Goal: Information Seeking & Learning: Understand process/instructions

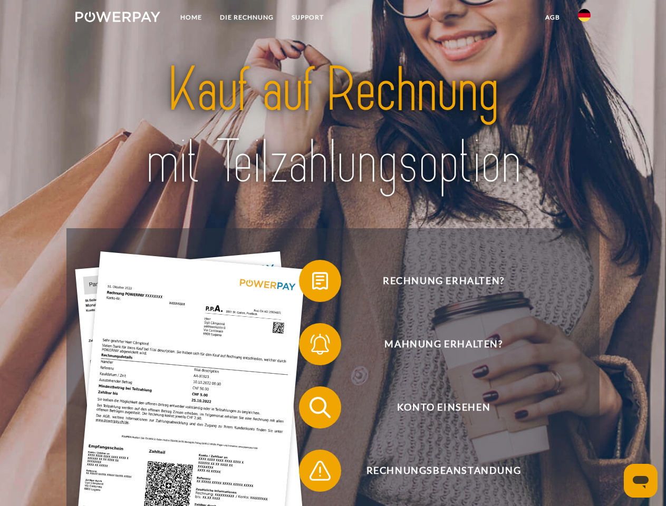
click at [118, 18] on img at bounding box center [117, 17] width 85 height 11
click at [584, 18] on img at bounding box center [584, 15] width 13 height 13
click at [552, 17] on link "agb" at bounding box center [552, 17] width 33 height 19
click at [312, 283] on span at bounding box center [304, 281] width 53 height 53
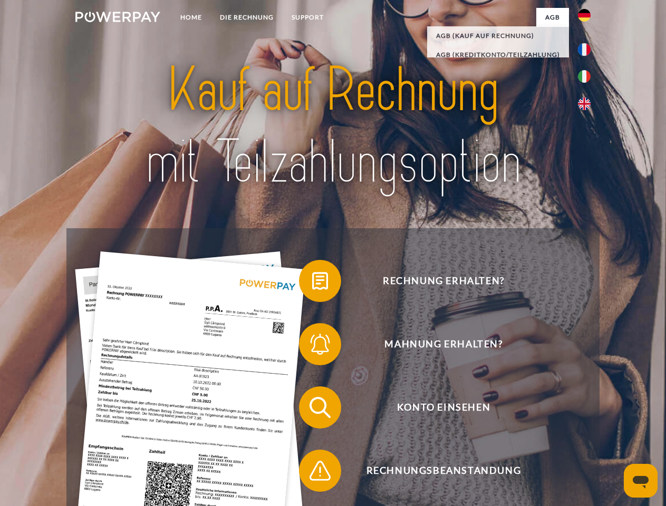
click at [312, 346] on div "Rechnung erhalten? Mahnung erhalten? Konto einsehen" at bounding box center [332, 439] width 533 height 422
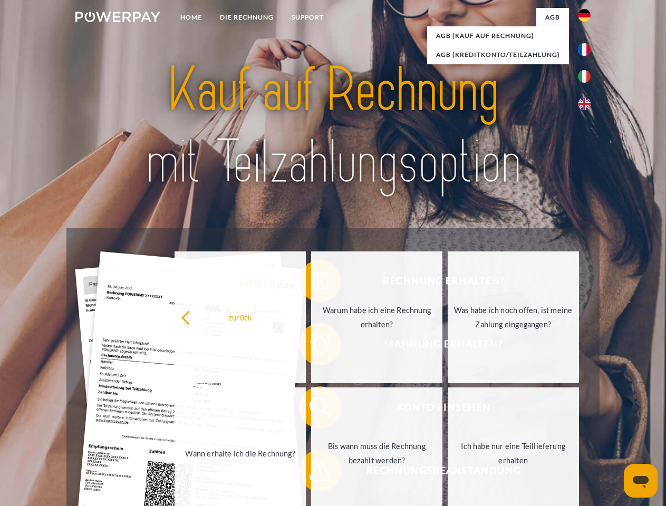
click at [312, 410] on link "Bis wann muss die Rechnung bezahlt werden?" at bounding box center [376, 454] width 131 height 132
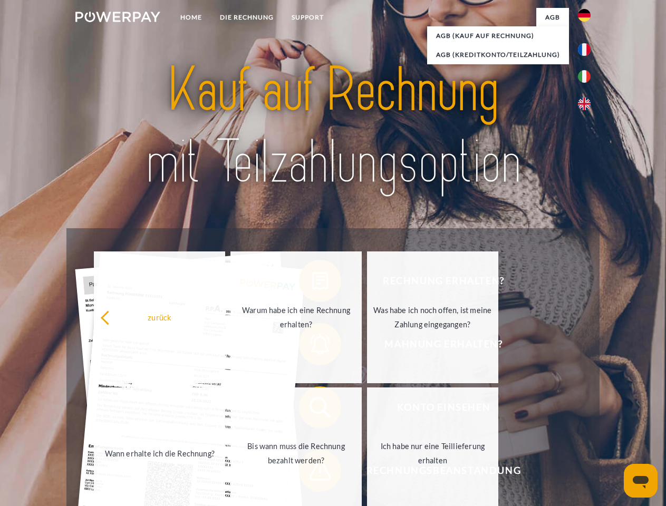
click at [312, 473] on span at bounding box center [304, 471] width 53 height 53
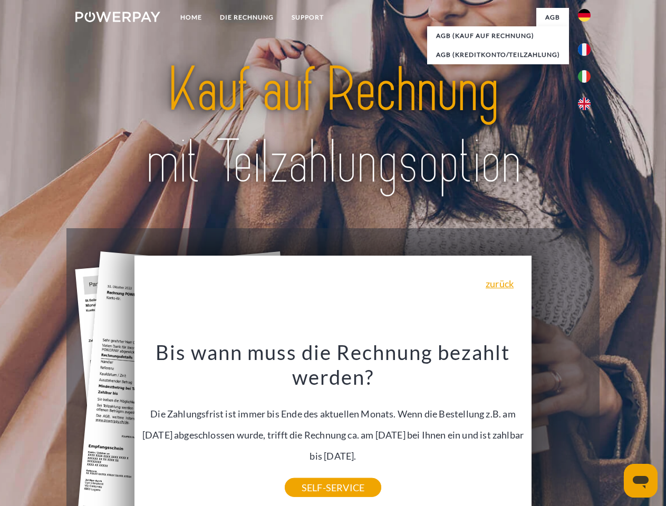
click at [641, 481] on icon "Messaging-Fenster öffnen" at bounding box center [641, 482] width 16 height 13
